Goal: Use online tool/utility: Use online tool/utility

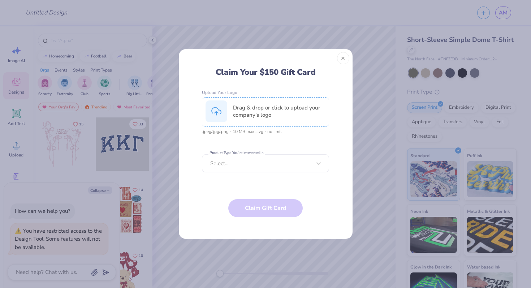
type textarea "x"
click at [339, 58] on button "Close" at bounding box center [343, 58] width 12 height 12
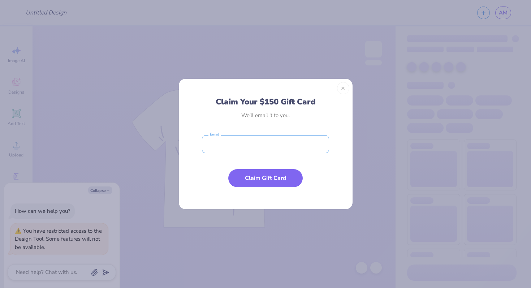
type textarea "x"
